Goal: Information Seeking & Learning: Learn about a topic

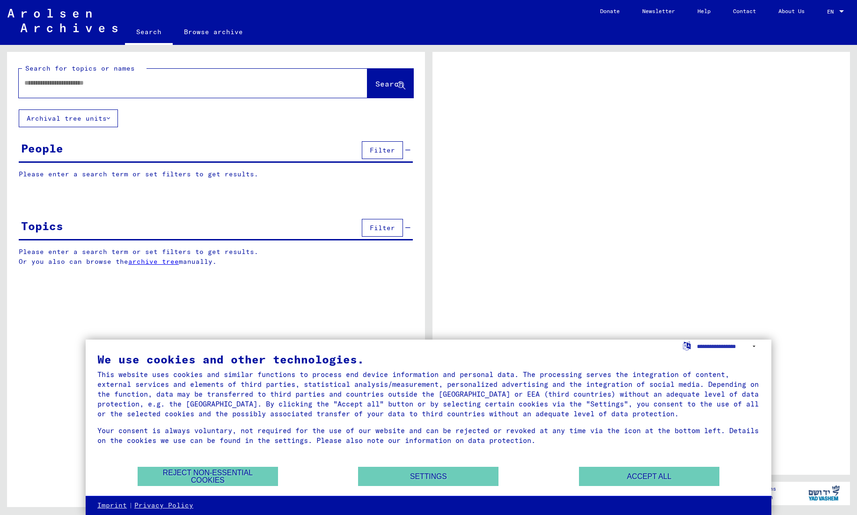
click at [171, 87] on input "text" at bounding box center [184, 83] width 320 height 10
type input "******"
click at [378, 87] on span "Search" at bounding box center [389, 83] width 28 height 9
click at [643, 477] on button "Accept all" at bounding box center [649, 476] width 140 height 19
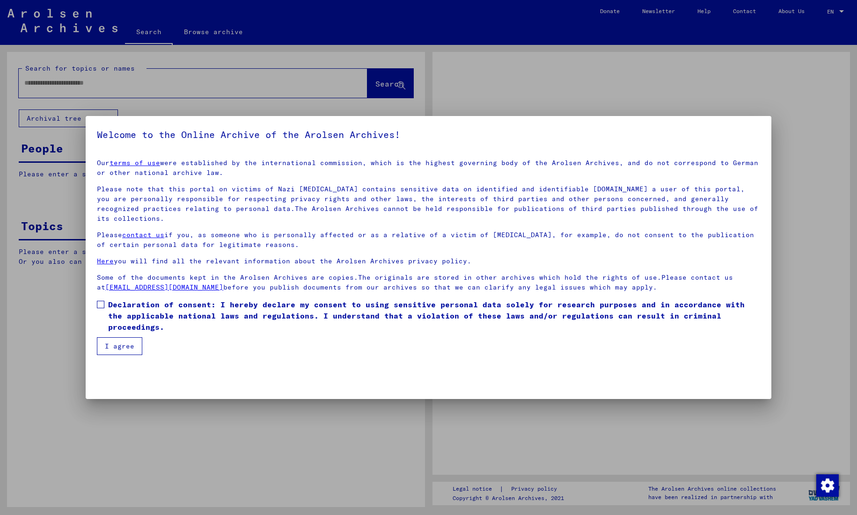
click at [383, 83] on div at bounding box center [428, 257] width 857 height 515
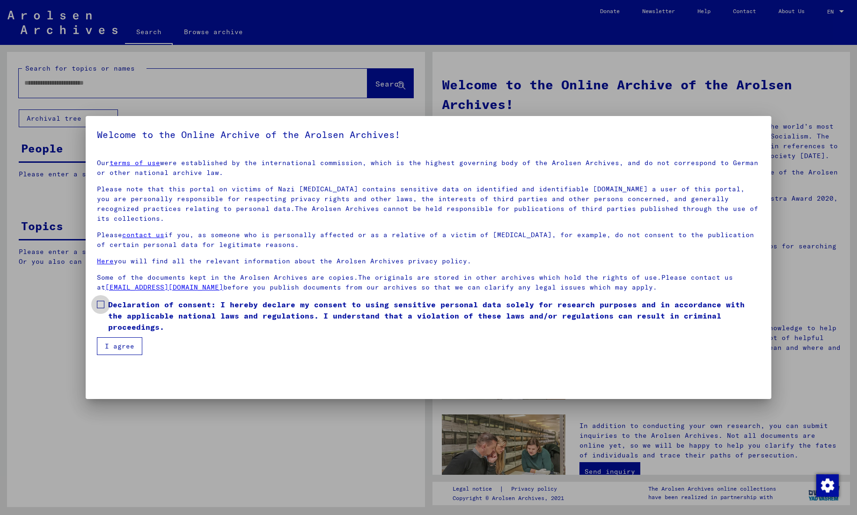
click at [103, 299] on label "Declaration of consent: I hereby declare my consent to using sensitive personal…" at bounding box center [428, 316] width 663 height 34
click at [120, 337] on button "I agree" at bounding box center [119, 346] width 45 height 18
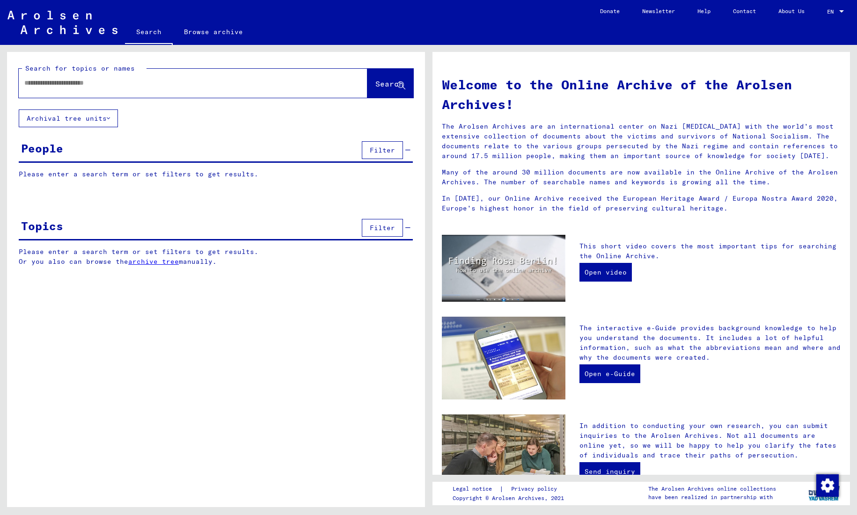
click at [227, 88] on div at bounding box center [179, 83] width 320 height 21
click at [113, 76] on div at bounding box center [179, 83] width 320 height 21
click at [111, 80] on input "text" at bounding box center [181, 83] width 315 height 10
type input "******"
click at [378, 83] on span "Search" at bounding box center [389, 83] width 28 height 9
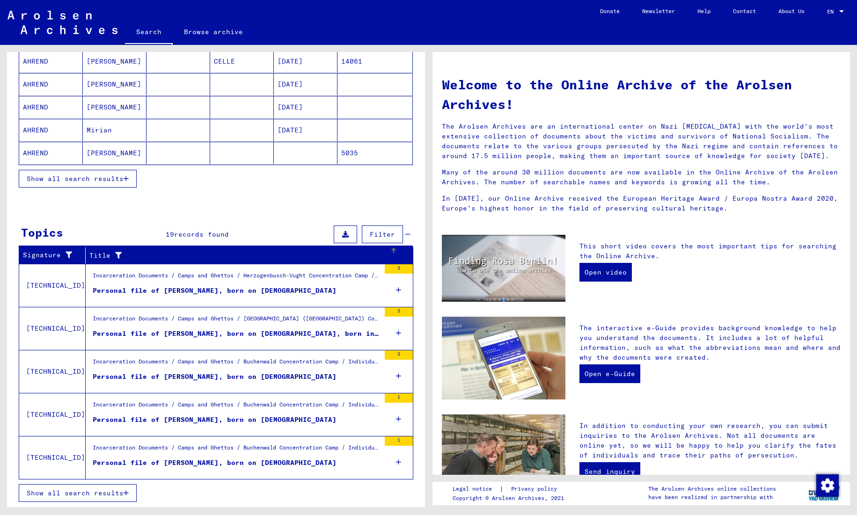
scroll to position [139, 0]
click at [328, 451] on div "Incarceration Documents / Camps and Ghettos / Buchenwald Concentration Camp / I…" at bounding box center [236, 450] width 287 height 13
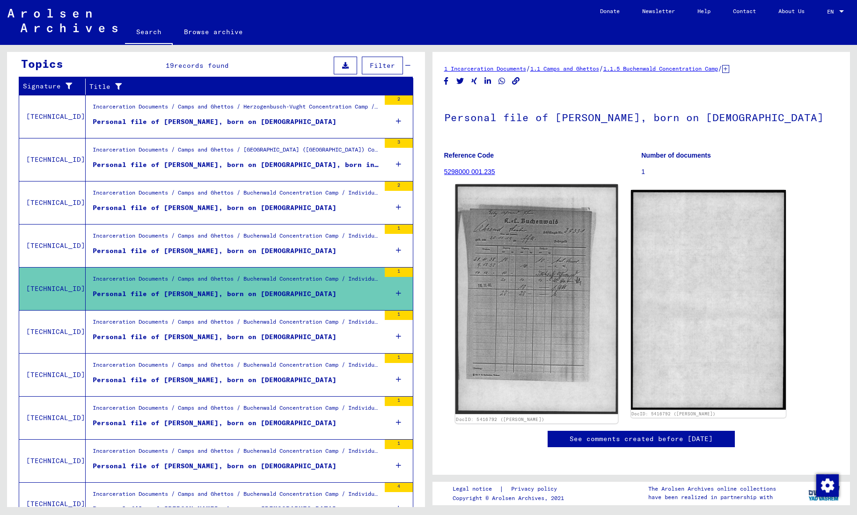
click at [509, 276] on img at bounding box center [536, 299] width 163 height 230
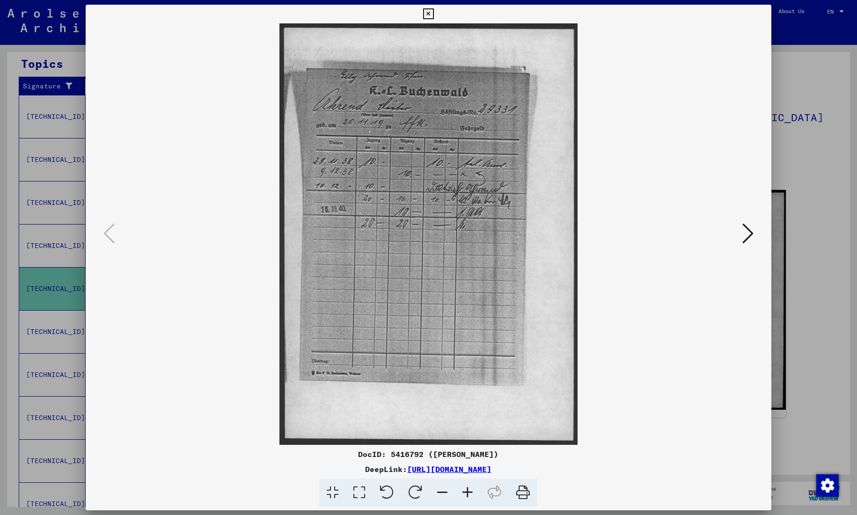
click at [434, 14] on icon at bounding box center [428, 13] width 11 height 11
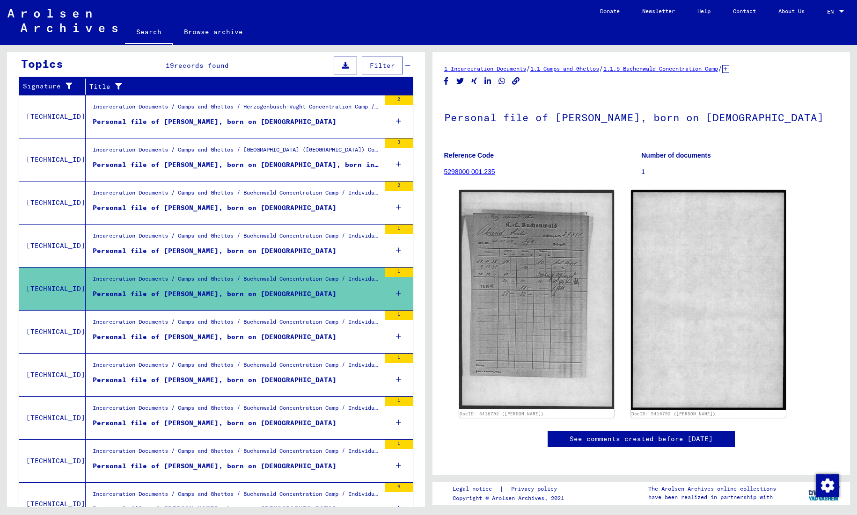
scroll to position [150, 0]
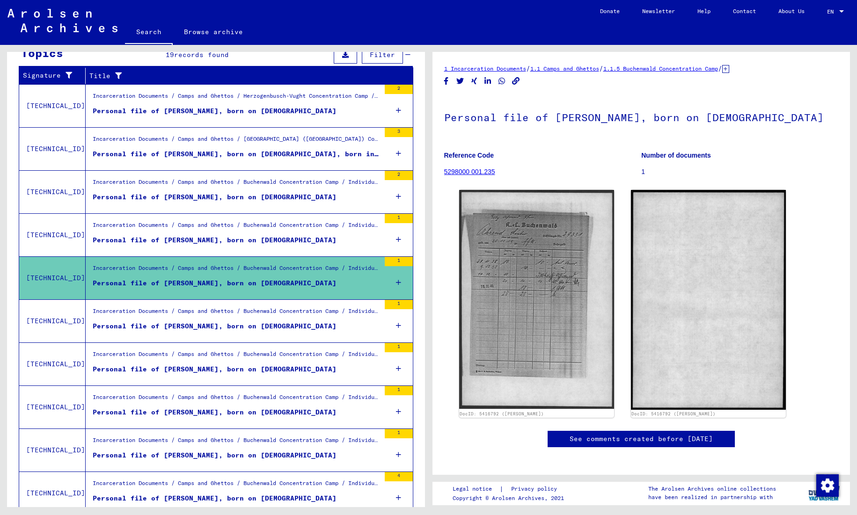
click at [300, 360] on div "Incarceration Documents / Camps and Ghettos / Buchenwald Concentration Camp / I…" at bounding box center [236, 356] width 287 height 13
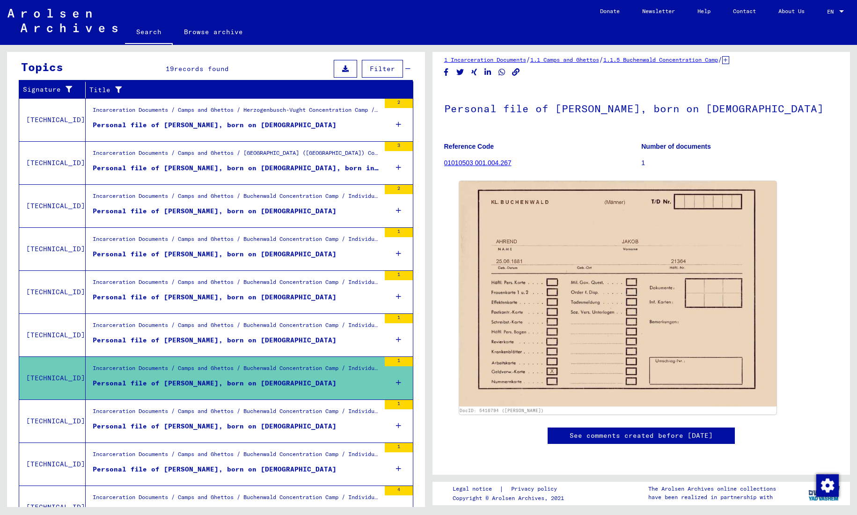
scroll to position [134, 0]
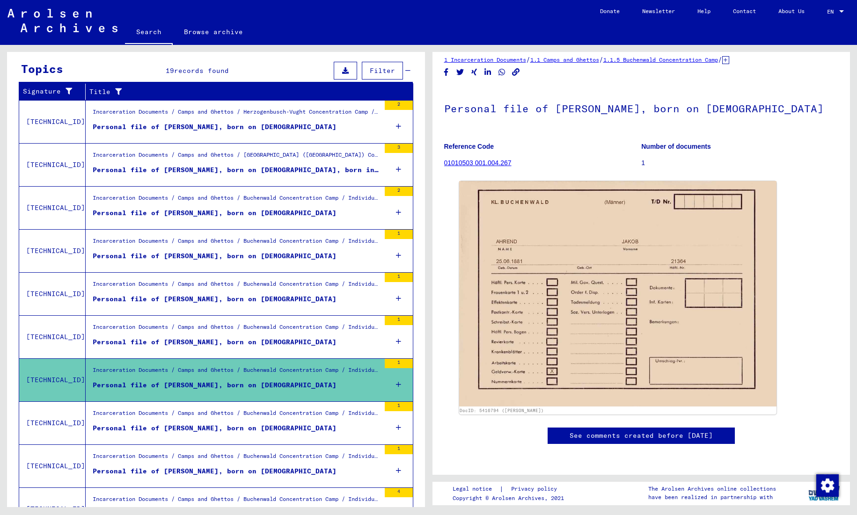
click at [255, 127] on div "Personal file of [PERSON_NAME], born on [DEMOGRAPHIC_DATA]" at bounding box center [215, 127] width 244 height 10
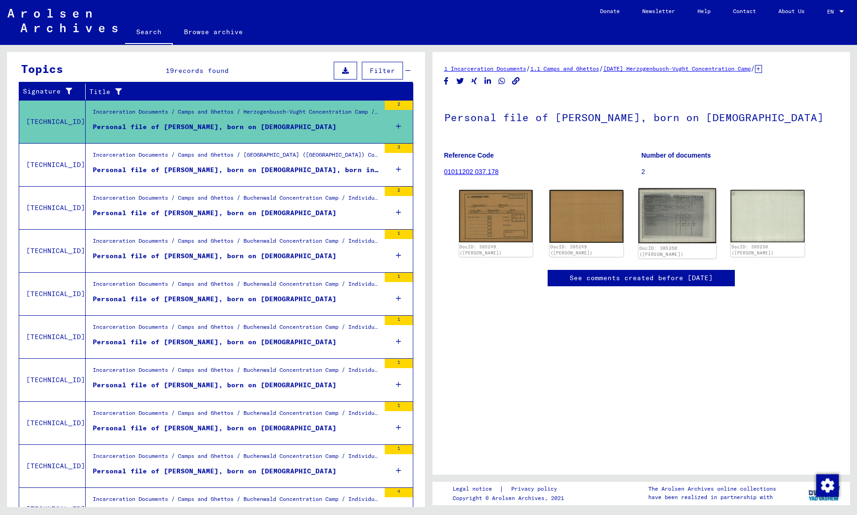
click at [668, 218] on img at bounding box center [677, 216] width 78 height 55
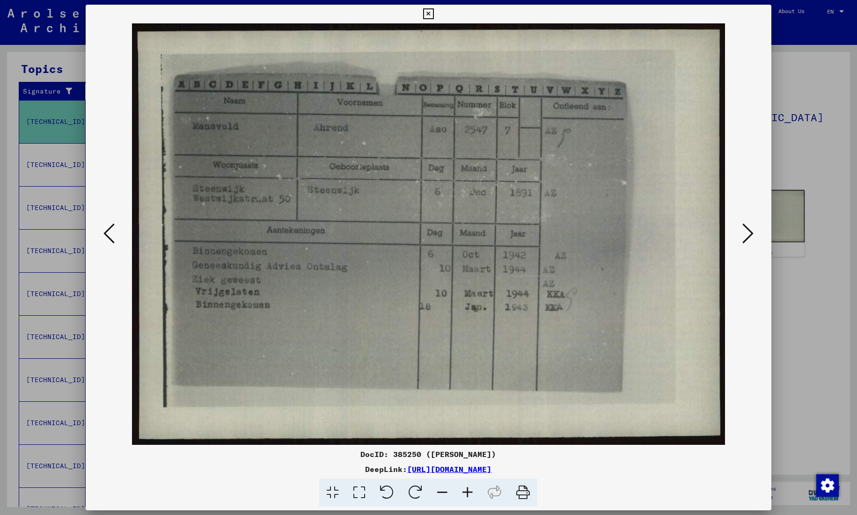
click at [434, 12] on icon at bounding box center [428, 13] width 11 height 11
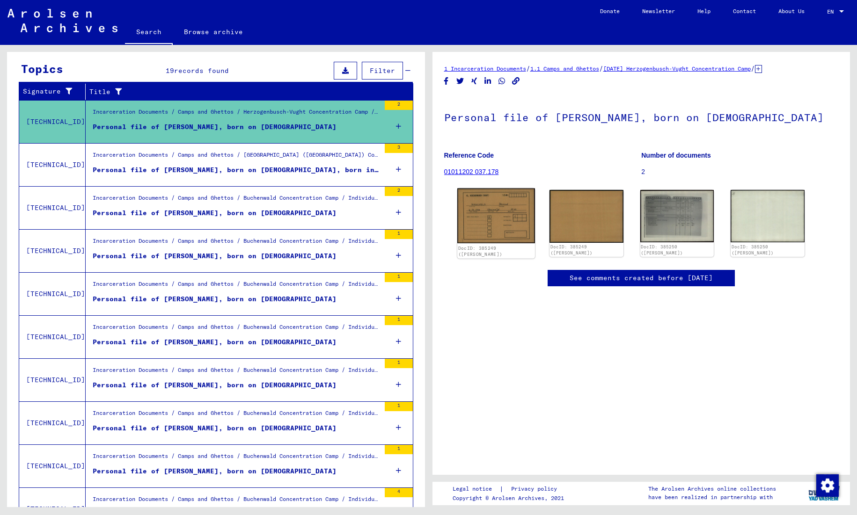
click at [507, 213] on img at bounding box center [496, 216] width 78 height 55
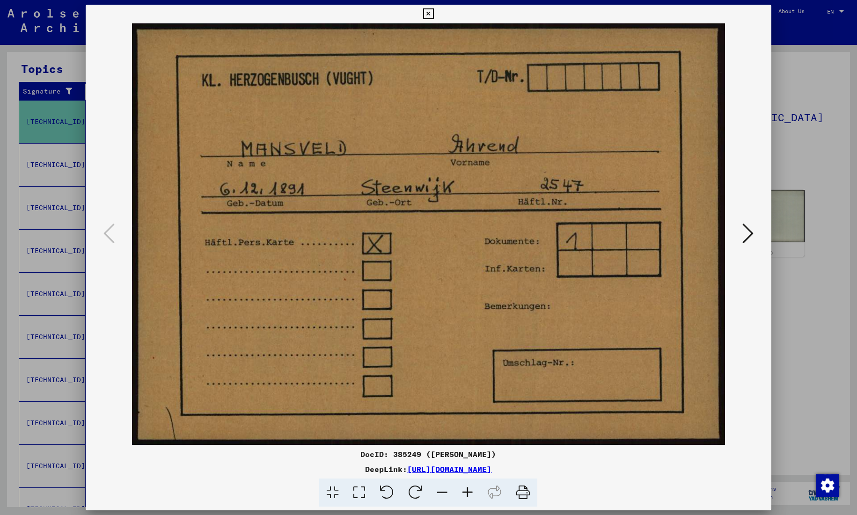
drag, startPoint x: 293, startPoint y: 242, endPoint x: 209, endPoint y: 243, distance: 84.2
click at [240, 282] on img at bounding box center [428, 234] width 622 height 422
click at [434, 14] on icon at bounding box center [428, 13] width 11 height 11
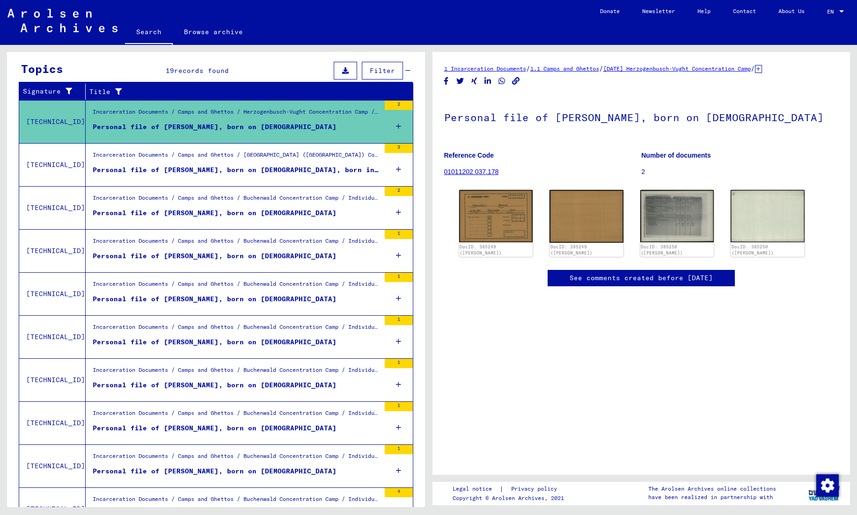
click at [303, 173] on div "Personal file of [PERSON_NAME], born on [DEMOGRAPHIC_DATA], born in [GEOGRAPHIC…" at bounding box center [236, 170] width 287 height 10
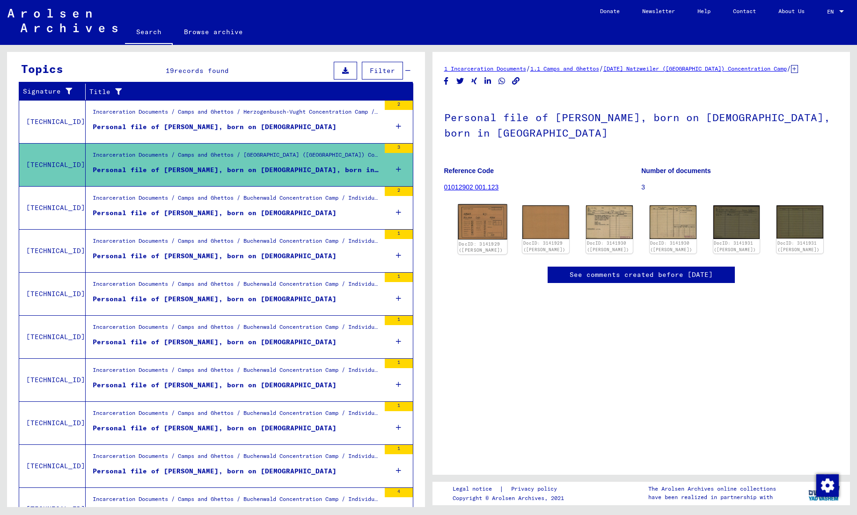
click at [477, 220] on img at bounding box center [482, 221] width 49 height 35
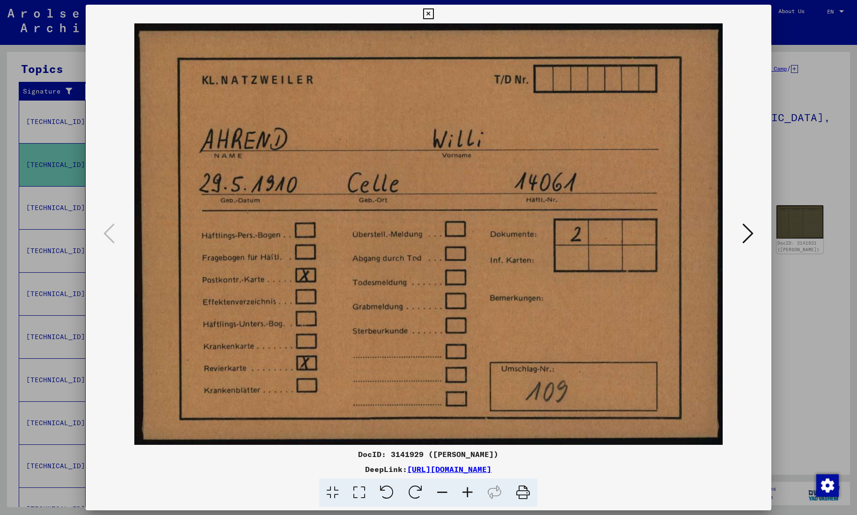
click at [749, 234] on icon at bounding box center [747, 233] width 11 height 22
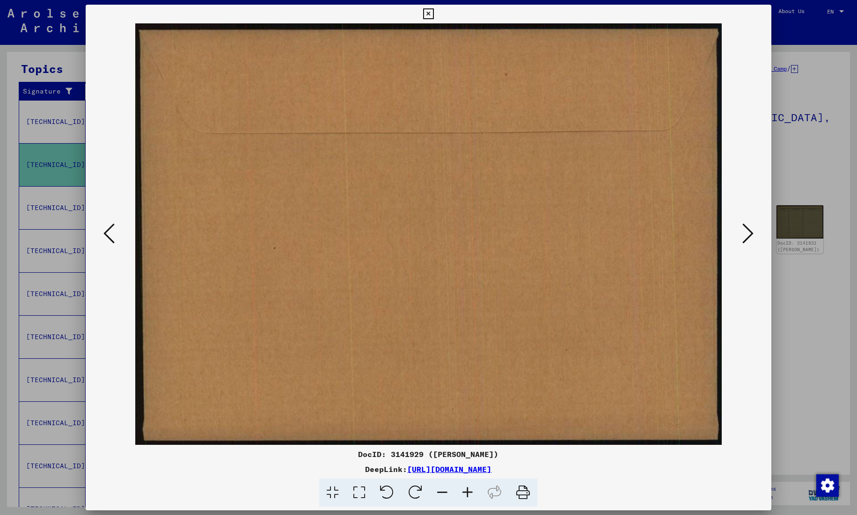
click at [749, 234] on icon at bounding box center [747, 233] width 11 height 22
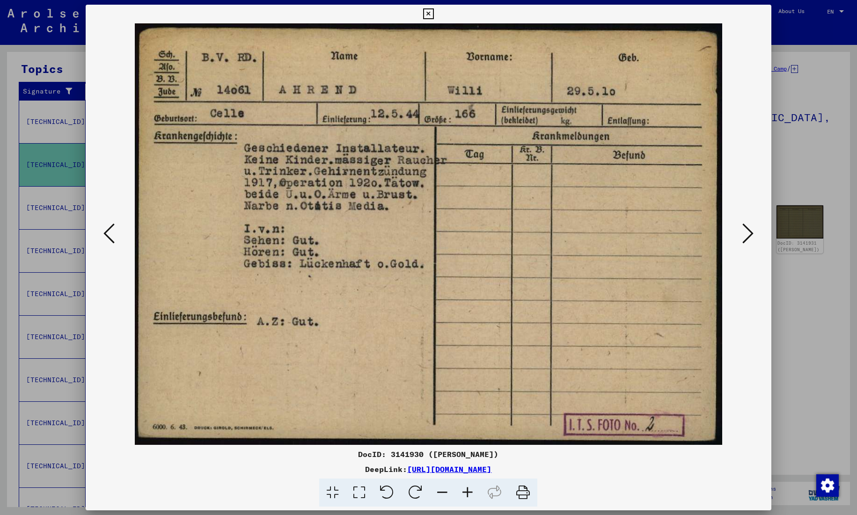
click at [749, 235] on icon at bounding box center [747, 233] width 11 height 22
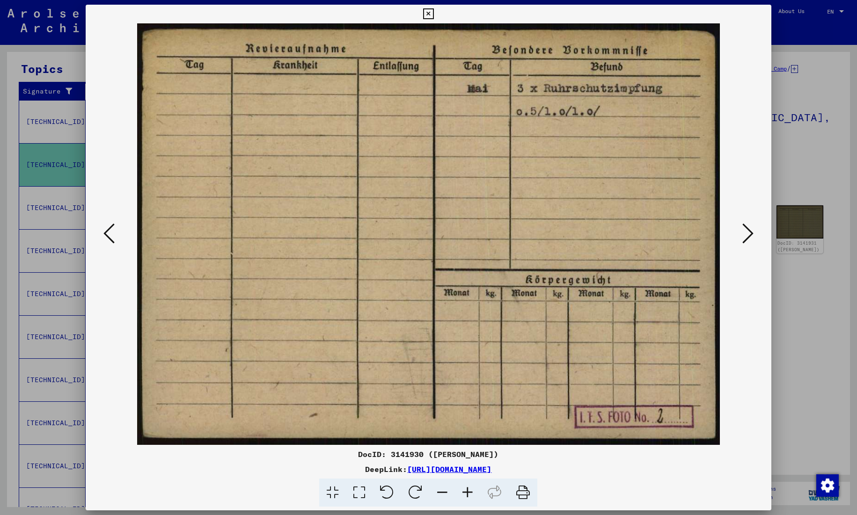
drag, startPoint x: 546, startPoint y: 88, endPoint x: 606, endPoint y: 89, distance: 59.9
click at [642, 90] on img at bounding box center [428, 234] width 622 height 422
drag, startPoint x: 662, startPoint y: 90, endPoint x: 551, endPoint y: 86, distance: 111.4
drag, startPoint x: 547, startPoint y: 87, endPoint x: 558, endPoint y: 87, distance: 11.2
click at [749, 230] on icon at bounding box center [747, 233] width 11 height 22
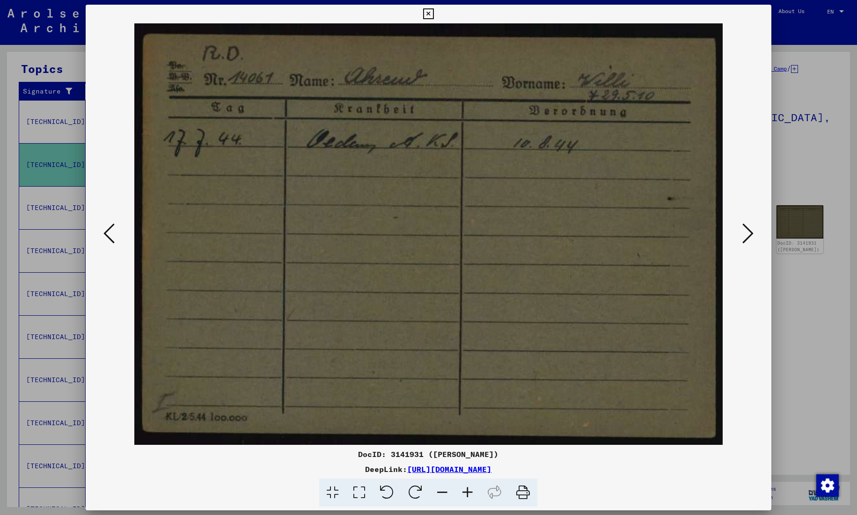
click at [749, 230] on icon at bounding box center [747, 233] width 11 height 22
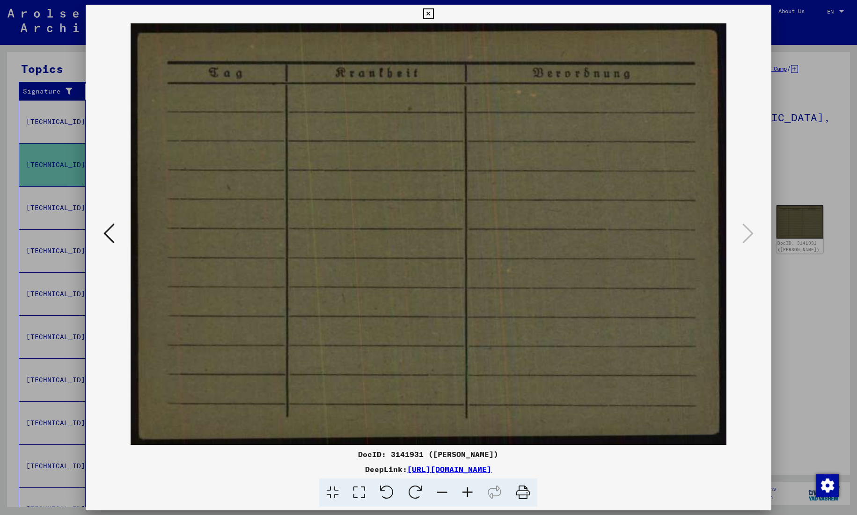
click at [110, 234] on icon at bounding box center [108, 233] width 11 height 22
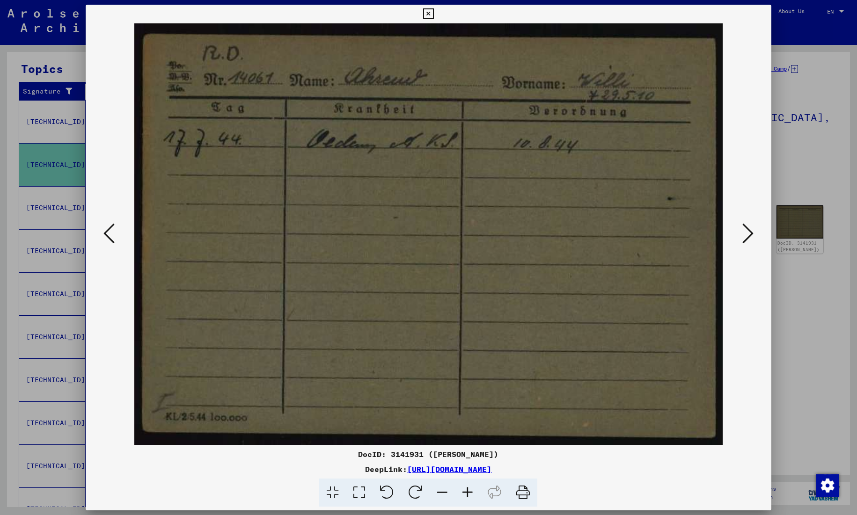
click at [108, 234] on icon at bounding box center [108, 233] width 11 height 22
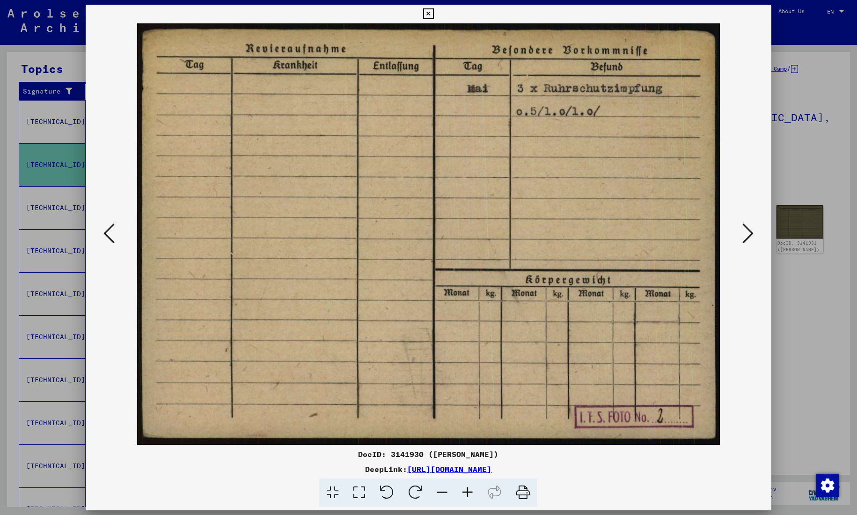
click at [108, 234] on icon at bounding box center [108, 233] width 11 height 22
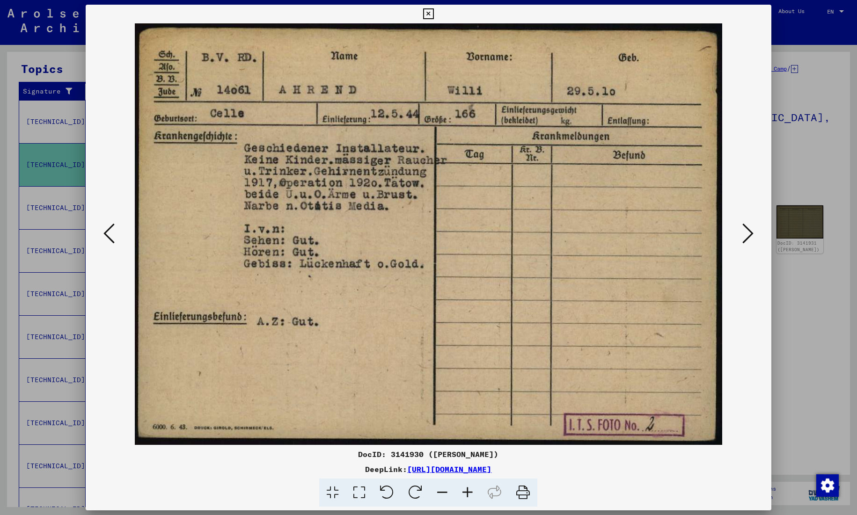
click at [343, 120] on img at bounding box center [428, 234] width 622 height 422
click at [434, 13] on icon at bounding box center [428, 13] width 11 height 11
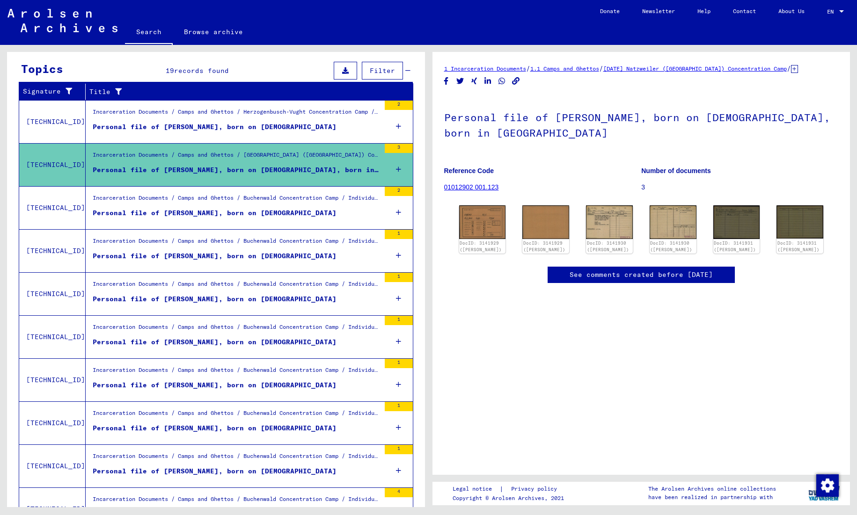
click at [250, 297] on div "Personal file of [PERSON_NAME], born on [DEMOGRAPHIC_DATA]" at bounding box center [215, 299] width 244 height 10
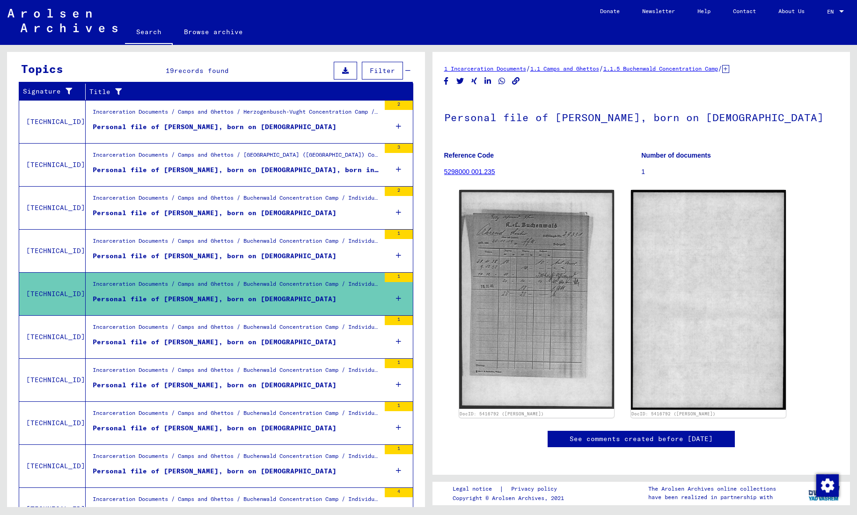
click at [279, 256] on div "Personal file of [PERSON_NAME], born on [DEMOGRAPHIC_DATA]" at bounding box center [215, 256] width 244 height 10
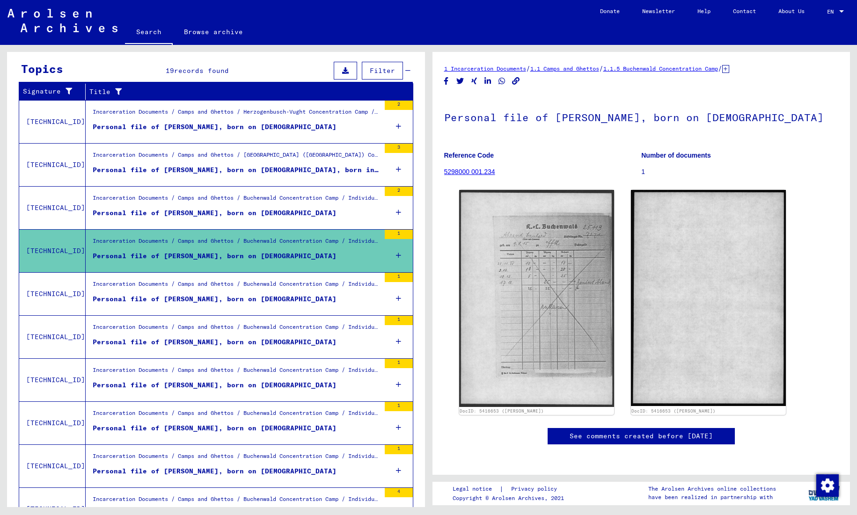
click at [269, 342] on div "Personal file of [PERSON_NAME], born on [DEMOGRAPHIC_DATA]" at bounding box center [215, 342] width 244 height 10
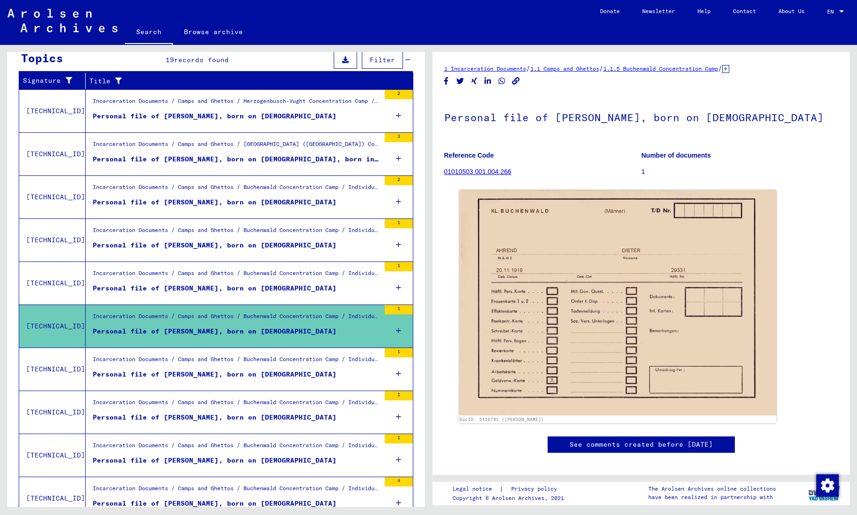
scroll to position [146, 0]
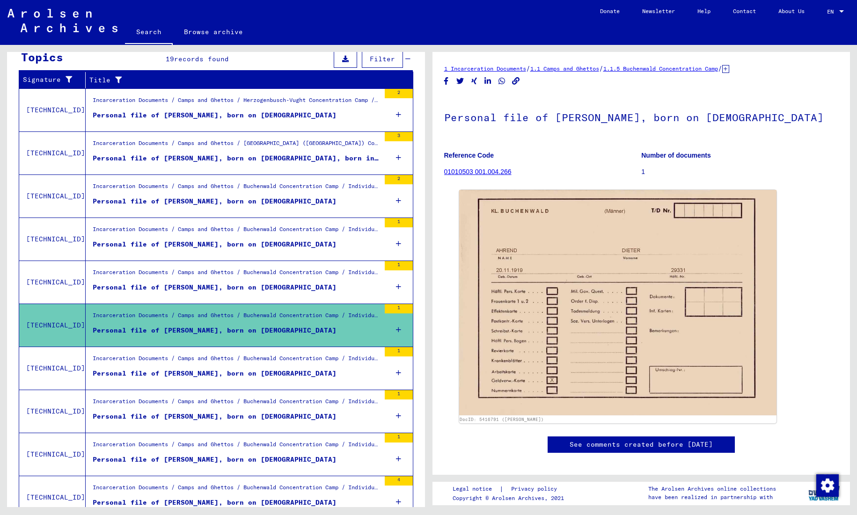
click at [278, 203] on div "Personal file of [PERSON_NAME], born on [DEMOGRAPHIC_DATA]" at bounding box center [215, 201] width 244 height 10
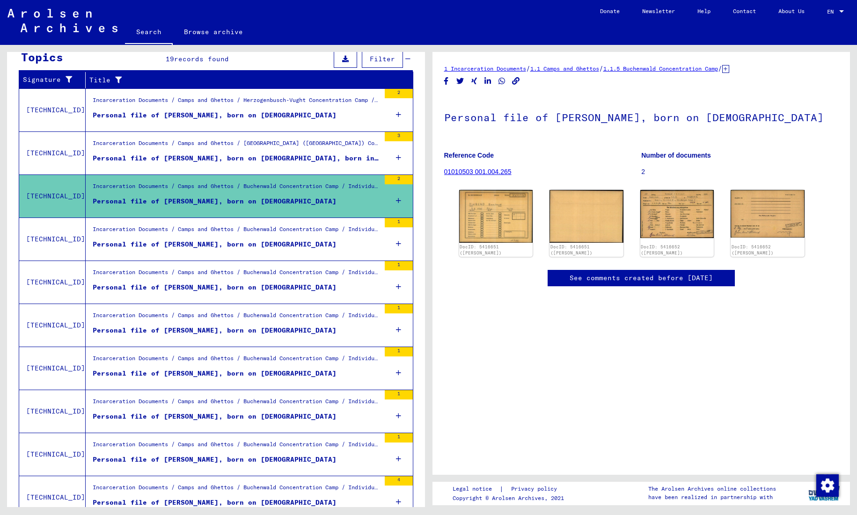
click at [263, 248] on div "Personal file of [PERSON_NAME], born on [DEMOGRAPHIC_DATA]" at bounding box center [215, 245] width 244 height 10
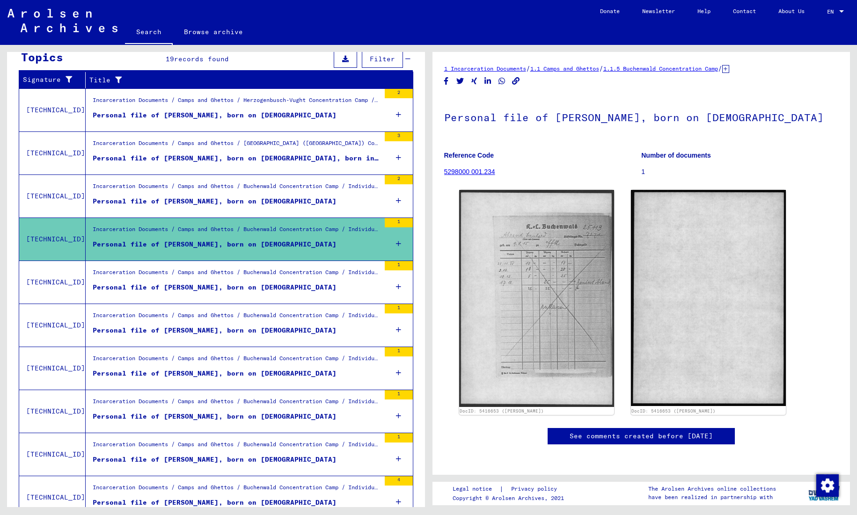
click at [262, 199] on div "Personal file of [PERSON_NAME], born on [DEMOGRAPHIC_DATA]" at bounding box center [215, 201] width 244 height 10
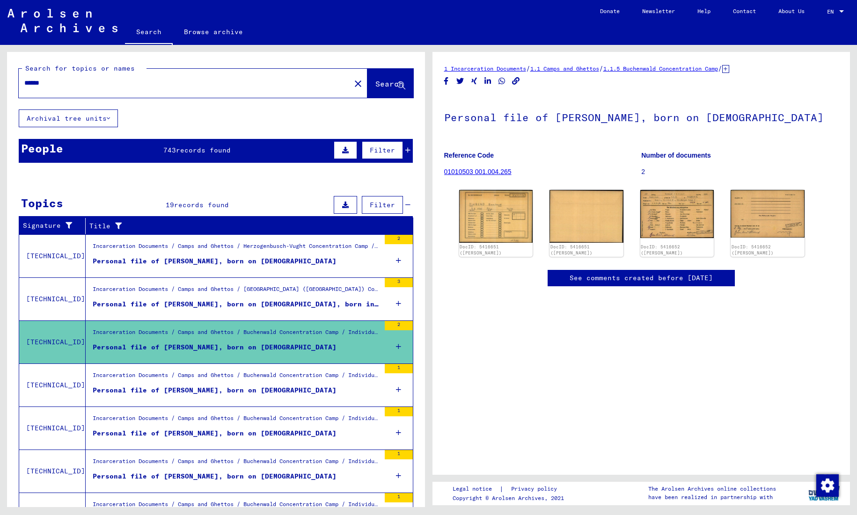
click at [407, 149] on icon at bounding box center [407, 150] width 5 height 7
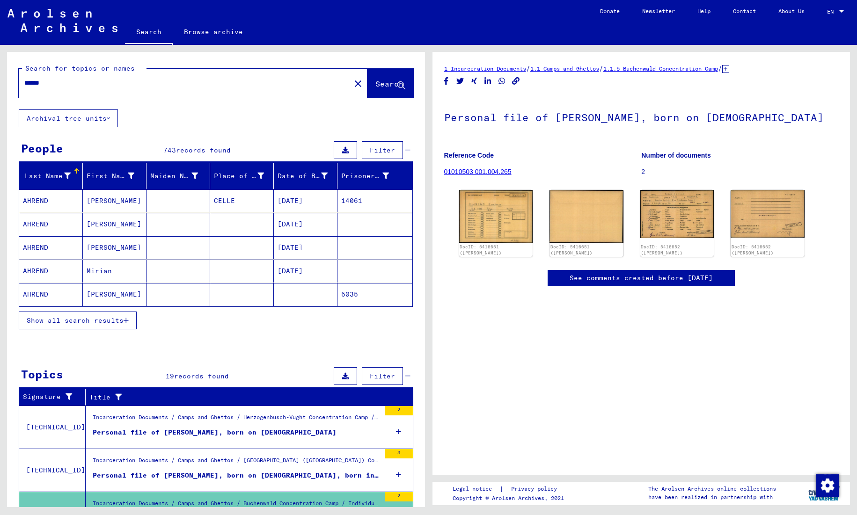
click at [102, 322] on span "Show all search results" at bounding box center [75, 320] width 97 height 8
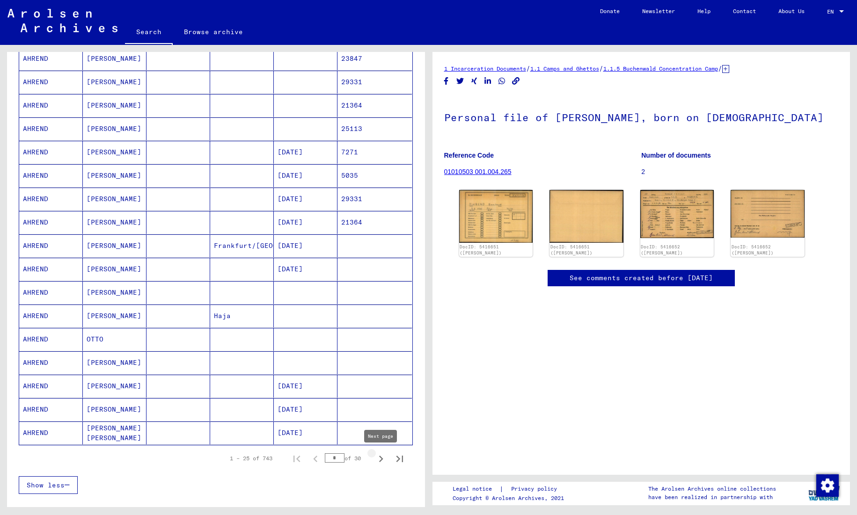
click at [379, 459] on icon "Next page" at bounding box center [380, 458] width 13 height 13
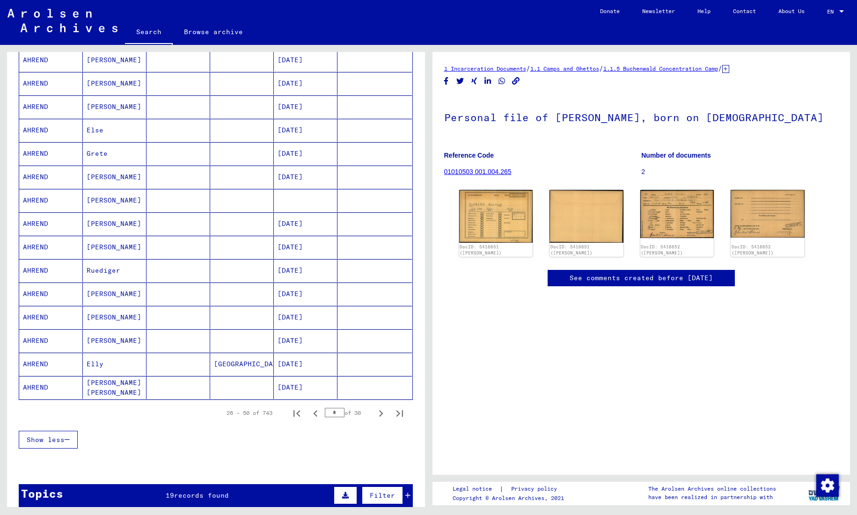
scroll to position [386, 0]
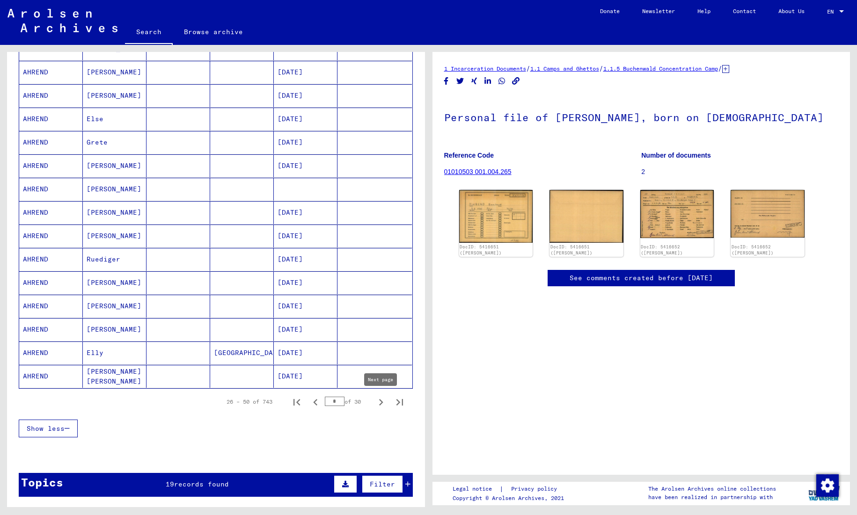
click at [381, 403] on icon "Next page" at bounding box center [381, 402] width 4 height 7
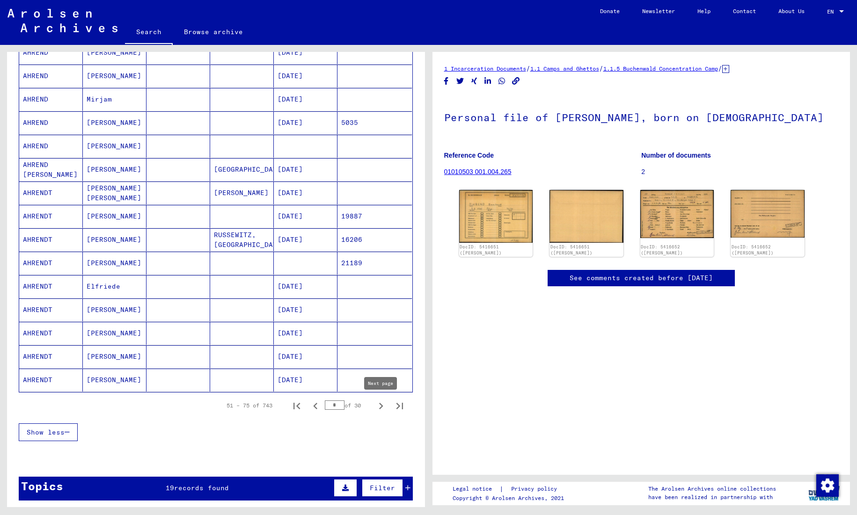
scroll to position [0, 0]
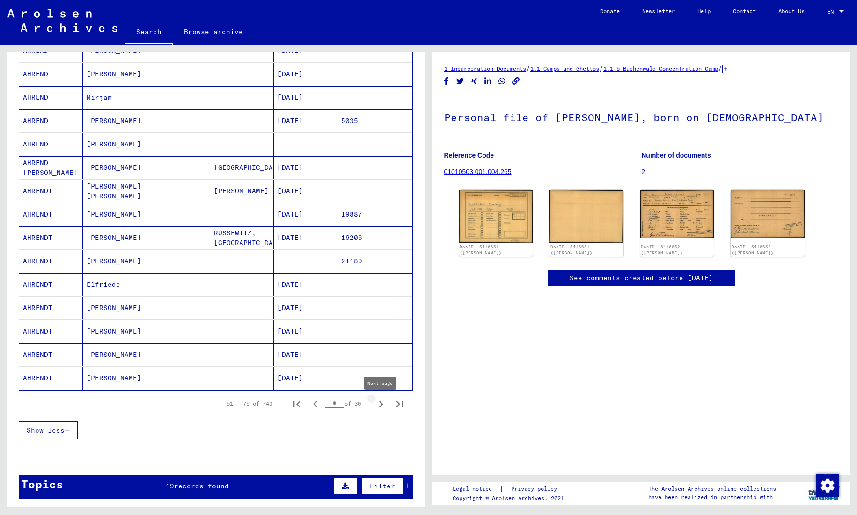
click at [379, 404] on icon "Next page" at bounding box center [380, 404] width 13 height 13
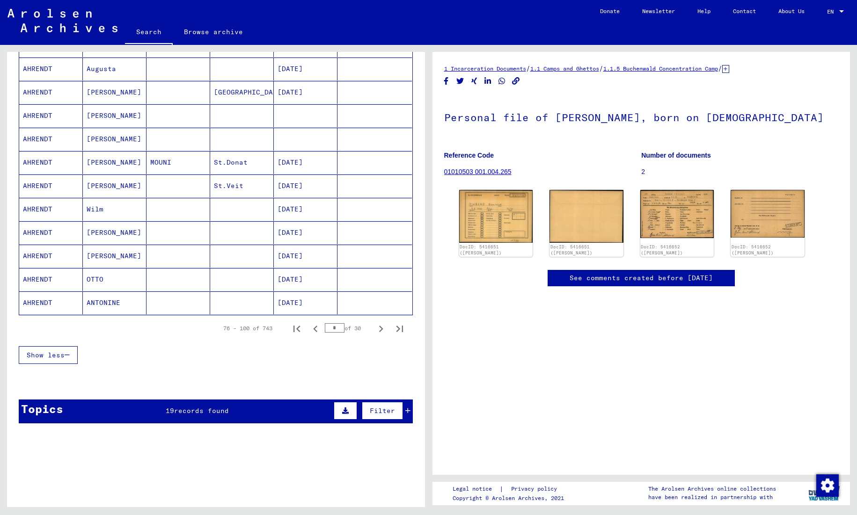
scroll to position [465, 0]
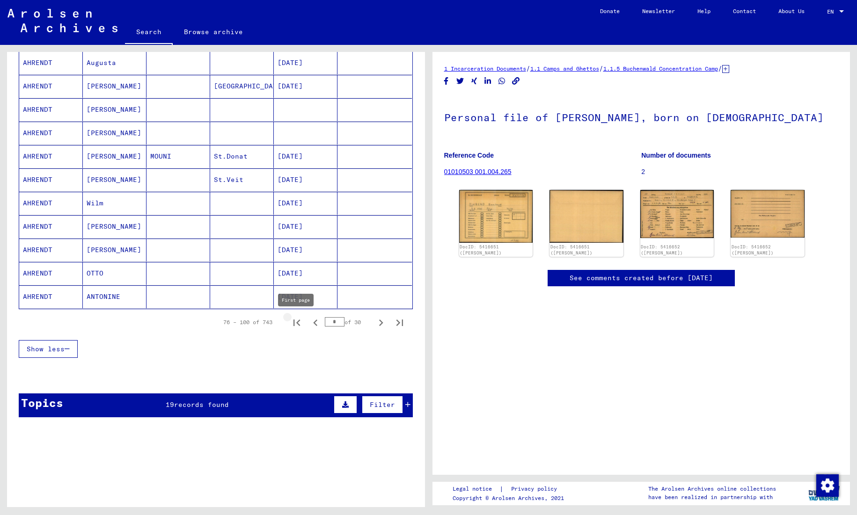
click at [299, 323] on icon "First page" at bounding box center [296, 322] width 13 height 13
type input "*"
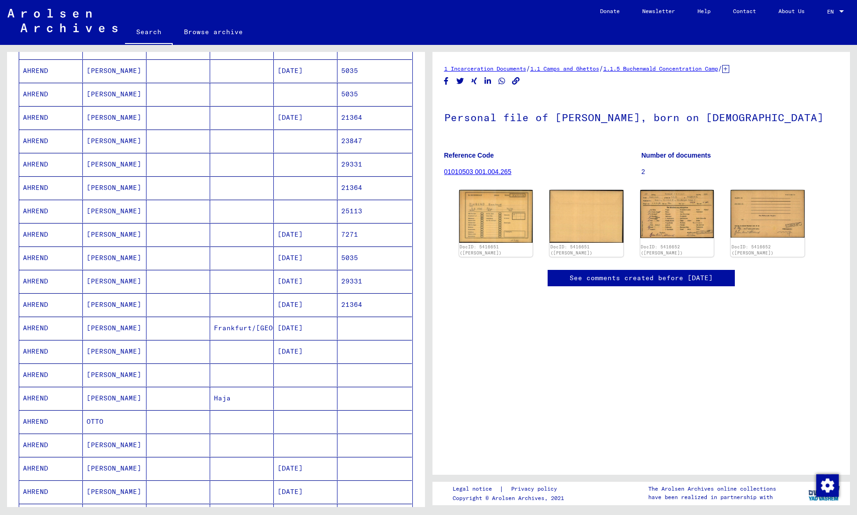
scroll to position [0, 0]
